Goal: Task Accomplishment & Management: Complete application form

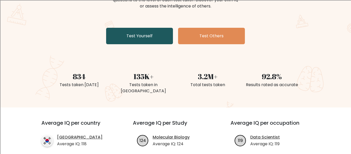
click at [141, 41] on link "Test Yourself" at bounding box center [139, 36] width 67 height 16
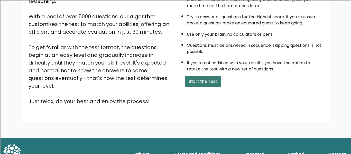
click at [197, 82] on button "Start the Test" at bounding box center [203, 81] width 37 height 10
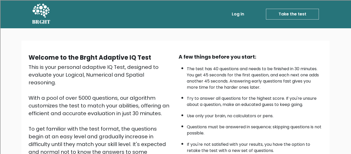
click at [285, 14] on link "Take the test" at bounding box center [292, 14] width 53 height 11
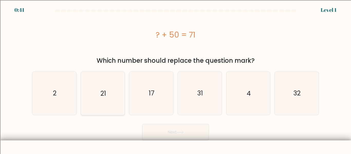
click at [98, 101] on icon "21" at bounding box center [102, 93] width 43 height 43
click at [176, 78] on input "b. 21" at bounding box center [176, 77] width 0 height 1
radio input "true"
click at [178, 134] on button "Next" at bounding box center [175, 132] width 67 height 16
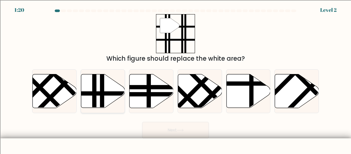
click at [104, 89] on icon at bounding box center [103, 91] width 44 height 34
click at [176, 78] on input "b." at bounding box center [176, 77] width 0 height 1
radio input "true"
click at [164, 131] on button "Next" at bounding box center [175, 130] width 67 height 16
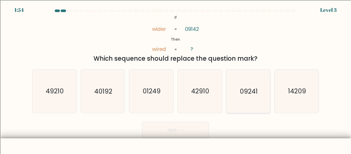
click at [249, 100] on icon "09241" at bounding box center [248, 91] width 43 height 43
click at [176, 78] on input "e. 09241" at bounding box center [176, 77] width 0 height 1
radio input "true"
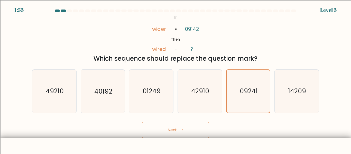
click at [182, 131] on icon at bounding box center [180, 130] width 7 height 3
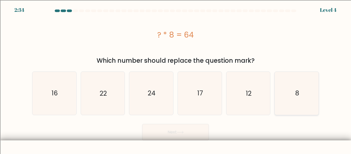
click at [288, 83] on icon "8" at bounding box center [296, 93] width 43 height 43
click at [176, 78] on input "f. 8" at bounding box center [176, 77] width 0 height 1
radio input "true"
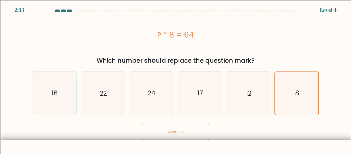
click at [169, 138] on button "Next" at bounding box center [175, 132] width 67 height 16
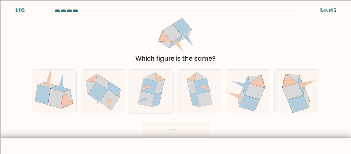
click at [158, 99] on icon at bounding box center [157, 99] width 10 height 14
click at [176, 78] on input "c." at bounding box center [176, 77] width 0 height 1
radio input "true"
click at [181, 128] on button "Next" at bounding box center [175, 130] width 67 height 16
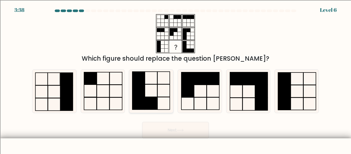
click at [153, 95] on icon at bounding box center [151, 91] width 43 height 43
click at [176, 78] on input "c." at bounding box center [176, 77] width 0 height 1
radio input "true"
click at [167, 125] on button "Next" at bounding box center [175, 130] width 67 height 16
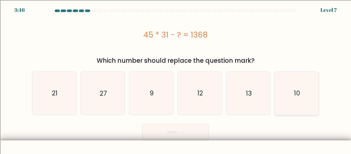
click at [283, 88] on icon "10" at bounding box center [296, 93] width 43 height 43
click at [176, 78] on input "f. 10" at bounding box center [176, 77] width 0 height 1
radio input "true"
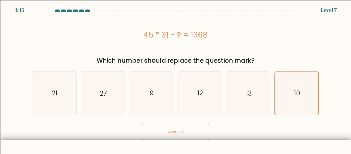
click at [170, 131] on button "Next" at bounding box center [175, 132] width 67 height 16
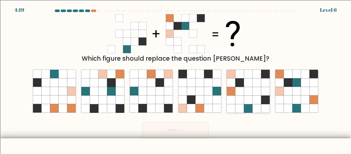
click at [254, 102] on icon at bounding box center [257, 100] width 8 height 8
click at [176, 78] on input "e." at bounding box center [176, 77] width 0 height 1
radio input "true"
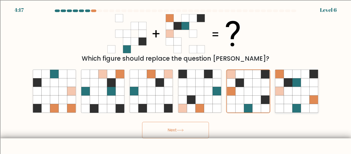
click at [288, 106] on icon at bounding box center [288, 108] width 8 height 8
click at [176, 78] on input "f." at bounding box center [176, 77] width 0 height 1
radio input "true"
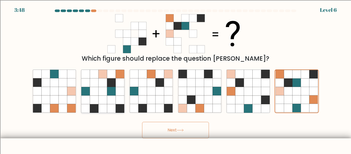
click at [109, 94] on icon at bounding box center [111, 91] width 8 height 8
click at [176, 78] on input "b." at bounding box center [176, 77] width 0 height 1
radio input "true"
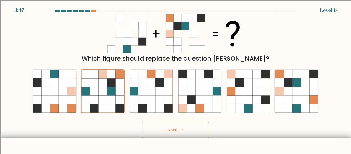
click at [158, 131] on button "Next" at bounding box center [175, 130] width 67 height 16
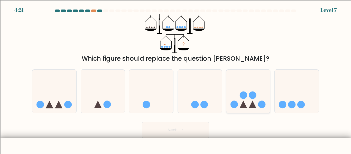
click at [261, 101] on icon at bounding box center [249, 91] width 44 height 36
click at [176, 78] on input "e." at bounding box center [176, 77] width 0 height 1
radio input "true"
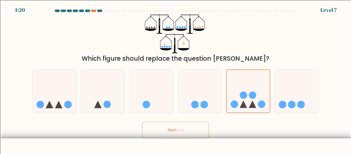
click at [188, 133] on button "Next" at bounding box center [175, 130] width 67 height 16
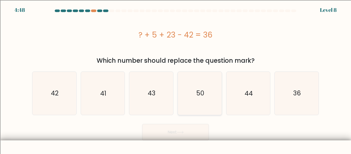
click at [204, 95] on icon "50" at bounding box center [199, 93] width 43 height 43
click at [176, 78] on input "d. 50" at bounding box center [176, 77] width 0 height 1
radio input "true"
click at [184, 140] on button "Next" at bounding box center [175, 132] width 67 height 16
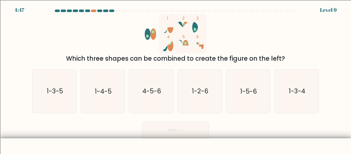
click at [184, 139] on body "4:47 Level 9" at bounding box center [175, 89] width 351 height 179
click at [196, 93] on text "1-2-6" at bounding box center [200, 91] width 16 height 9
click at [176, 78] on input "d. 1-2-6" at bounding box center [176, 77] width 0 height 1
radio input "true"
click at [38, 80] on icon "1-3-5" at bounding box center [54, 91] width 43 height 43
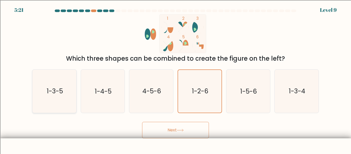
click at [176, 78] on input "a. 1-3-5" at bounding box center [176, 77] width 0 height 1
radio input "true"
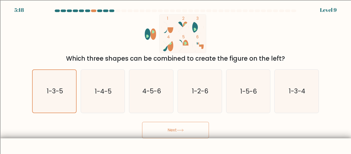
click at [173, 126] on button "Next" at bounding box center [175, 130] width 67 height 16
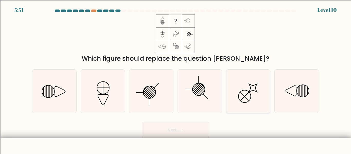
click at [247, 101] on icon at bounding box center [248, 91] width 43 height 43
click at [176, 78] on input "e." at bounding box center [176, 77] width 0 height 1
radio input "true"
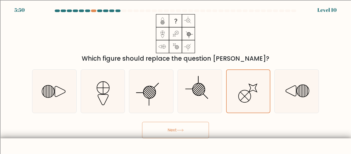
click at [177, 129] on button "Next" at bounding box center [175, 130] width 67 height 16
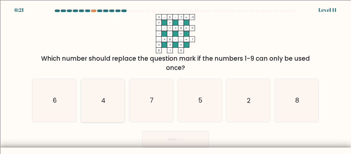
click at [100, 107] on icon "4" at bounding box center [102, 100] width 43 height 43
click at [176, 78] on input "b. 4" at bounding box center [176, 77] width 0 height 1
radio input "true"
click at [175, 142] on button "Next" at bounding box center [175, 139] width 67 height 16
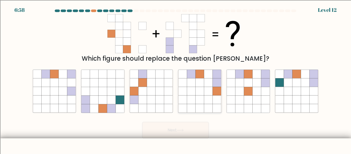
click at [216, 91] on icon at bounding box center [217, 91] width 8 height 8
click at [176, 78] on input "d." at bounding box center [176, 77] width 0 height 1
radio input "true"
click at [176, 132] on button "Next" at bounding box center [175, 130] width 67 height 16
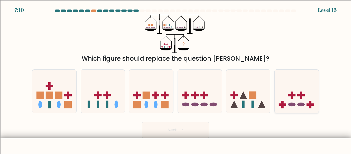
click at [280, 87] on icon at bounding box center [297, 91] width 44 height 36
click at [176, 78] on input "f." at bounding box center [176, 77] width 0 height 1
radio input "true"
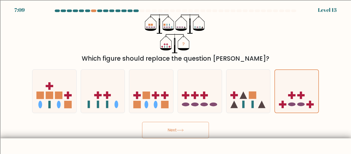
click at [177, 132] on button "Next" at bounding box center [175, 130] width 67 height 16
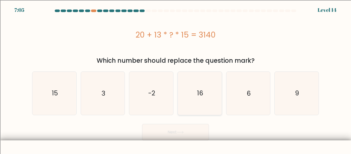
click at [191, 97] on icon "16" at bounding box center [199, 93] width 43 height 43
click at [176, 78] on input "d. 16" at bounding box center [176, 77] width 0 height 1
radio input "true"
click at [187, 125] on button "Next" at bounding box center [175, 132] width 67 height 16
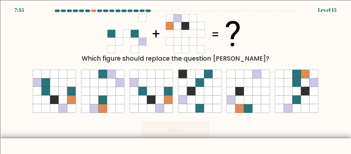
click at [147, 121] on div "Next" at bounding box center [175, 128] width 293 height 19
click at [113, 103] on icon at bounding box center [111, 100] width 8 height 8
click at [176, 78] on input "b." at bounding box center [176, 77] width 0 height 1
radio input "true"
click at [164, 92] on icon at bounding box center [160, 91] width 8 height 8
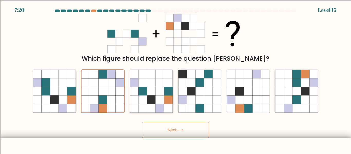
click at [176, 78] on input "c." at bounding box center [176, 77] width 0 height 1
radio input "true"
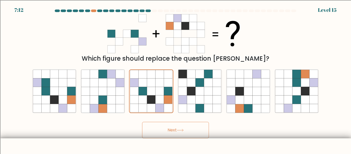
click at [151, 136] on button "Next" at bounding box center [175, 130] width 67 height 16
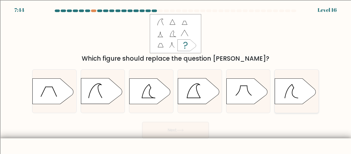
click at [292, 92] on icon at bounding box center [291, 91] width 13 height 15
click at [176, 78] on input "f." at bounding box center [176, 77] width 0 height 1
radio input "true"
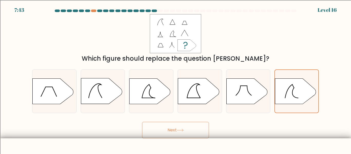
click at [192, 131] on button "Next" at bounding box center [175, 130] width 67 height 16
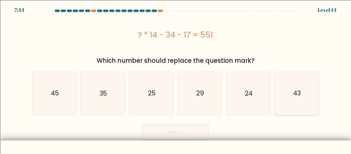
click at [281, 102] on icon "43" at bounding box center [296, 93] width 43 height 43
click at [176, 78] on input "f. 43" at bounding box center [176, 77] width 0 height 1
radio input "true"
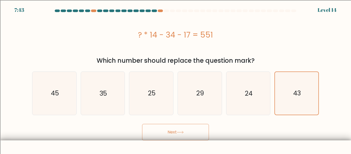
click at [190, 127] on button "Next" at bounding box center [175, 132] width 67 height 16
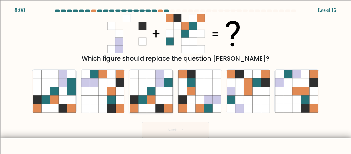
click at [153, 106] on icon at bounding box center [151, 108] width 8 height 8
click at [176, 78] on input "c." at bounding box center [176, 77] width 0 height 1
radio input "true"
click at [183, 131] on icon at bounding box center [180, 130] width 7 height 3
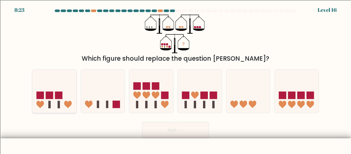
click at [40, 75] on icon at bounding box center [54, 91] width 44 height 36
click at [176, 77] on input "a." at bounding box center [176, 77] width 0 height 1
radio input "true"
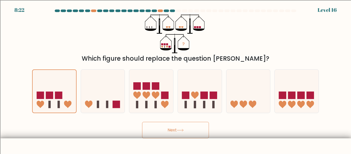
click at [172, 134] on button "Next" at bounding box center [175, 130] width 67 height 16
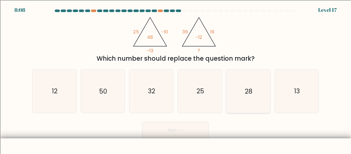
click at [237, 101] on icon "28" at bounding box center [248, 91] width 43 height 43
click at [176, 78] on input "e. 28" at bounding box center [176, 77] width 0 height 1
radio input "true"
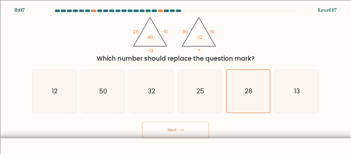
click at [191, 124] on button "Next" at bounding box center [175, 130] width 67 height 16
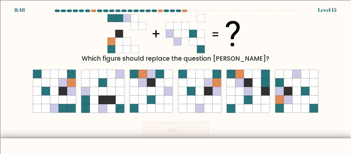
click at [192, 10] on div at bounding box center [190, 11] width 5 height 3
